Goal: Information Seeking & Learning: Learn about a topic

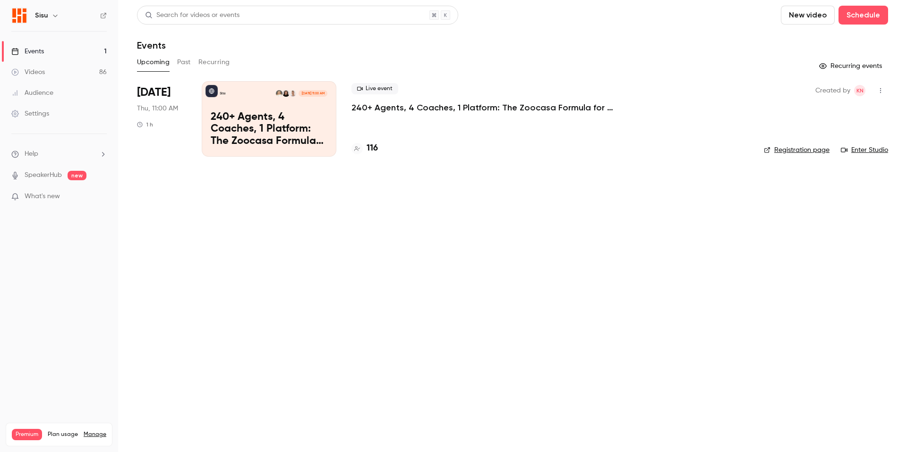
click at [58, 52] on link "Events 1" at bounding box center [59, 51] width 118 height 21
click at [491, 109] on p "240+ Agents, 4 Coaches, 1 Platform: The Zoocasa Formula for Scalable Real Estat…" at bounding box center [492, 107] width 283 height 11
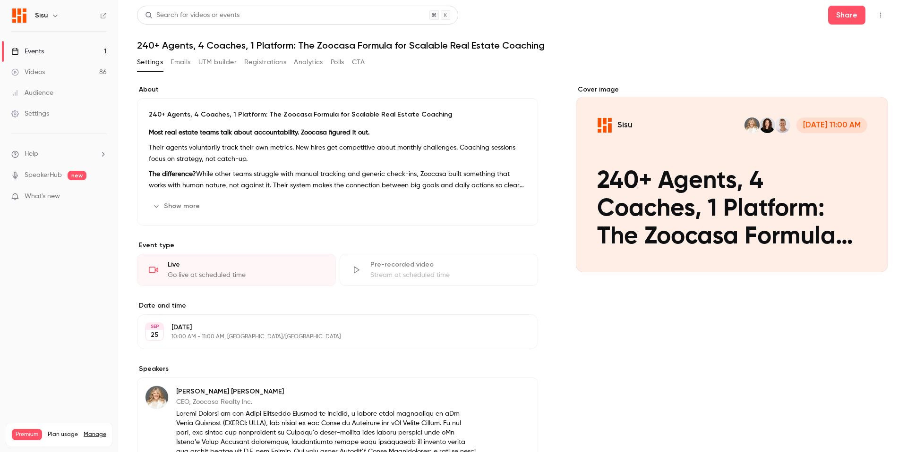
click at [437, 168] on div "Most real estate teams talk about accountability. Zoocasa figured it out. Their…" at bounding box center [337, 159] width 377 height 64
